Goal: Task Accomplishment & Management: Manage account settings

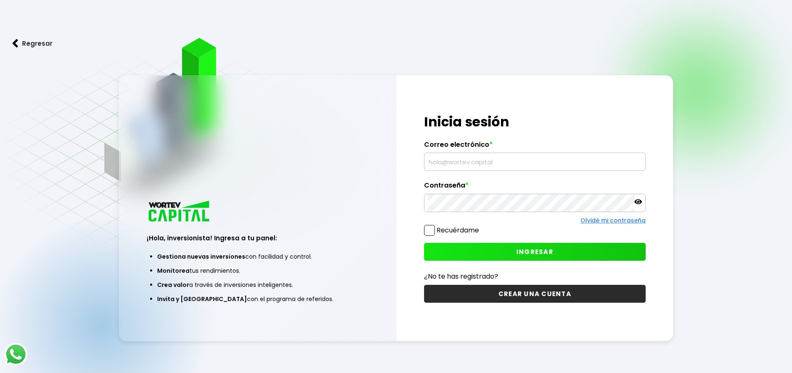
click at [472, 159] on input "text" at bounding box center [535, 161] width 214 height 17
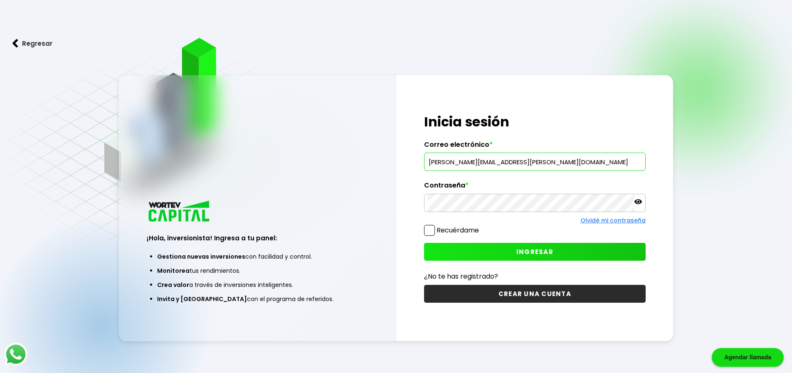
type input "[PERSON_NAME][EMAIL_ADDRESS][PERSON_NAME][DOMAIN_NAME]"
click at [519, 250] on span "INGRESAR" at bounding box center [535, 251] width 37 height 9
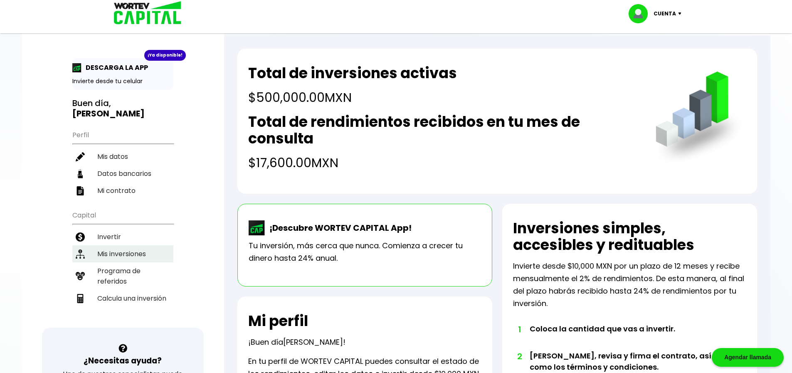
click at [121, 245] on li "Mis inversiones" at bounding box center [122, 253] width 101 height 17
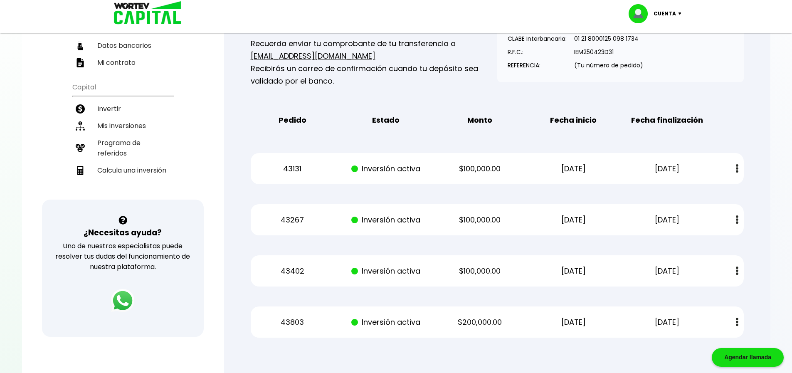
scroll to position [166, 0]
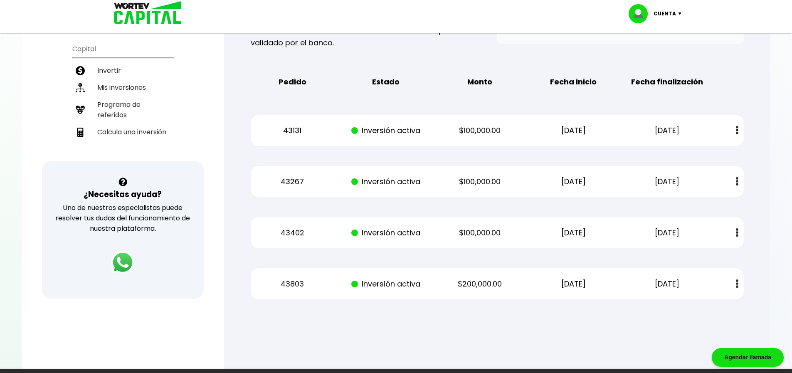
click at [680, 13] on img at bounding box center [681, 13] width 11 height 2
click at [663, 55] on li "Cerrar sesión" at bounding box center [656, 55] width 67 height 17
